Goal: Information Seeking & Learning: Learn about a topic

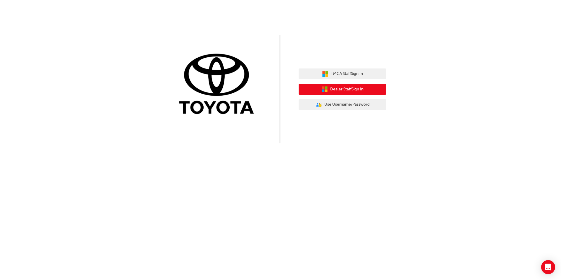
click at [344, 88] on span "Dealer Staff Sign In" at bounding box center [346, 89] width 33 height 7
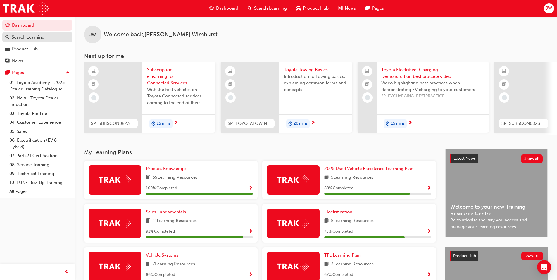
click at [27, 35] on div "Search Learning" at bounding box center [28, 37] width 33 height 7
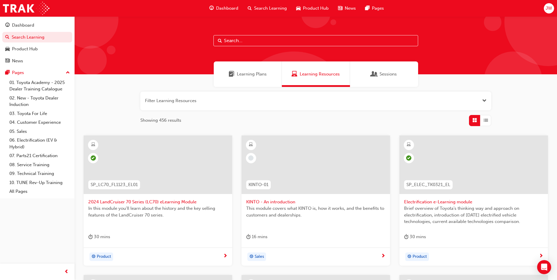
click at [229, 41] on input "text" at bounding box center [315, 40] width 205 height 11
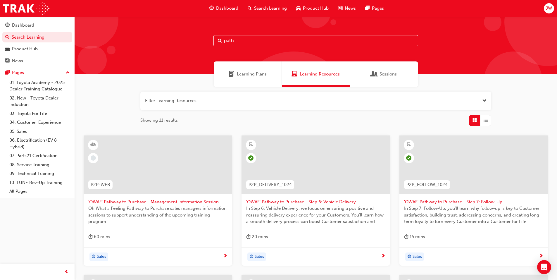
type input "path"
click at [304, 200] on span "'OWAF' Pathway to Purchase - Step 6: Vehicle Delivery" at bounding box center [315, 201] width 139 height 7
